Goal: Navigation & Orientation: Find specific page/section

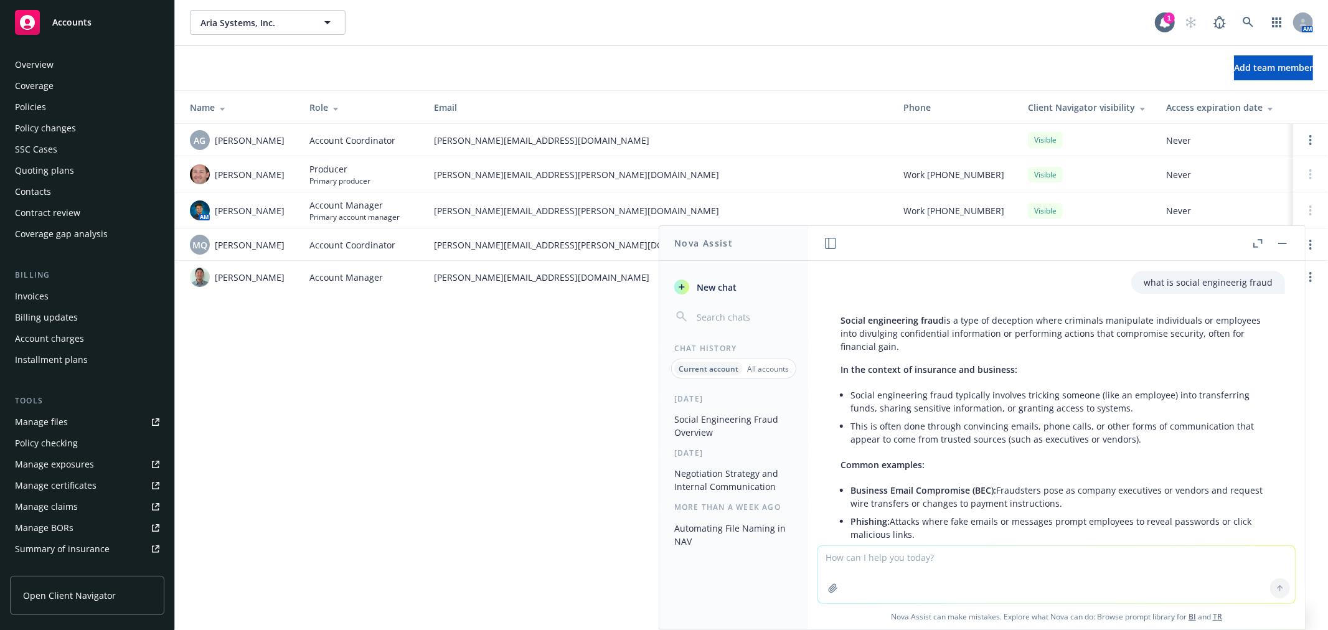
scroll to position [201, 0]
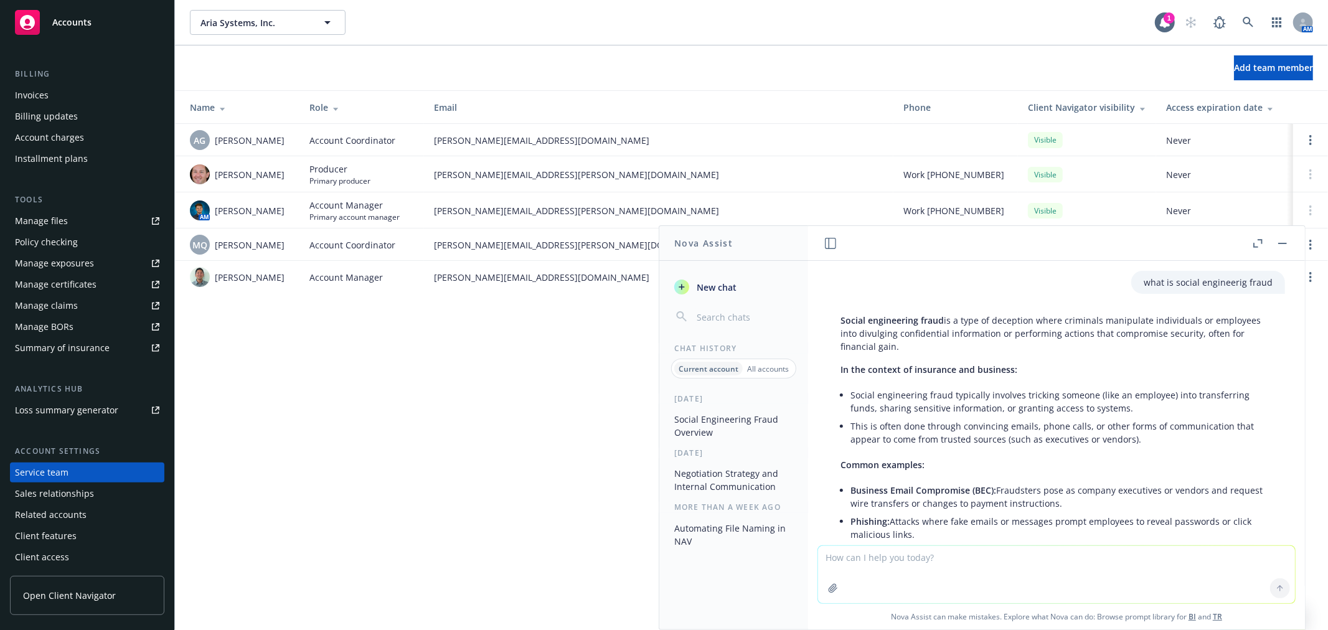
click at [1272, 244] on div at bounding box center [1270, 243] width 40 height 15
